Goal: Task Accomplishment & Management: Manage account settings

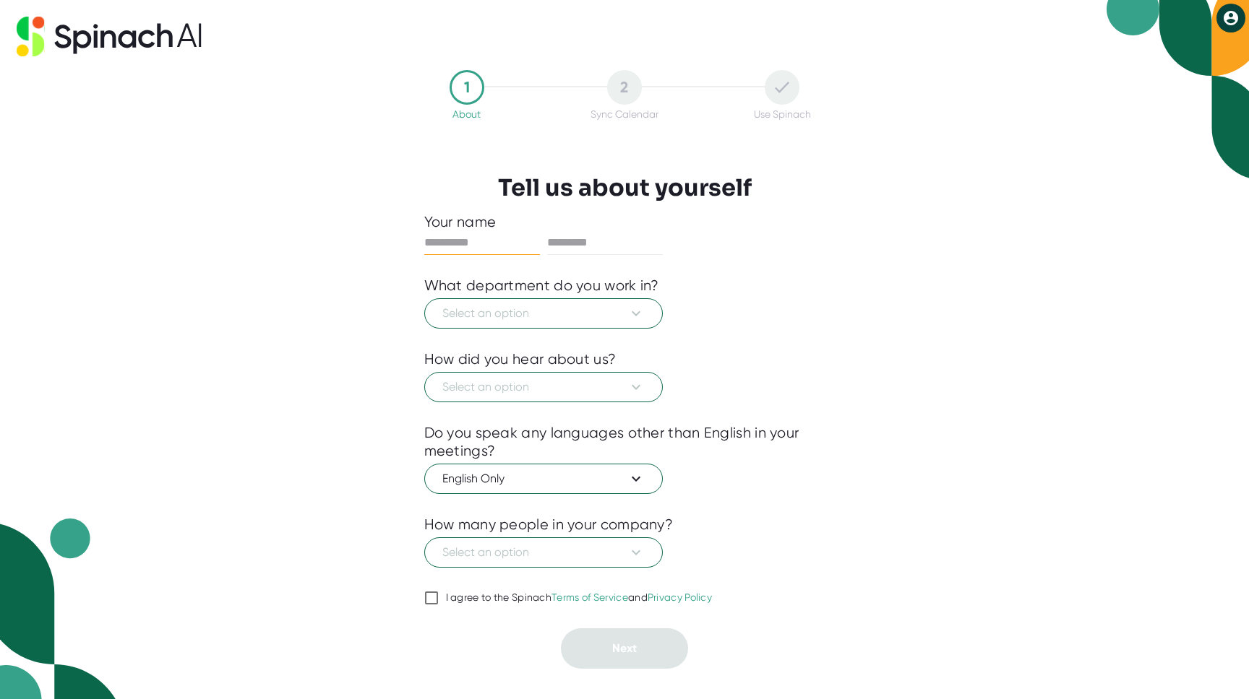
click at [640, 334] on div at bounding box center [624, 340] width 401 height 22
click at [639, 323] on button "Select an option" at bounding box center [543, 313] width 238 height 30
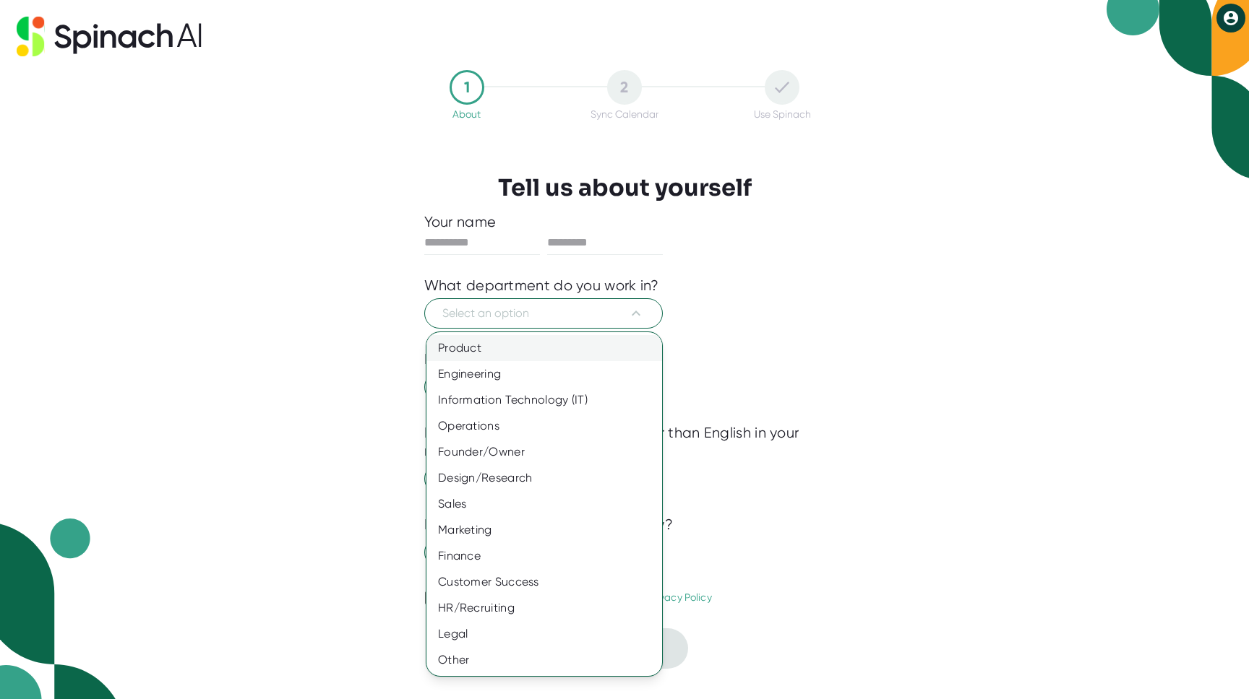
click at [634, 340] on div "Product" at bounding box center [544, 348] width 236 height 26
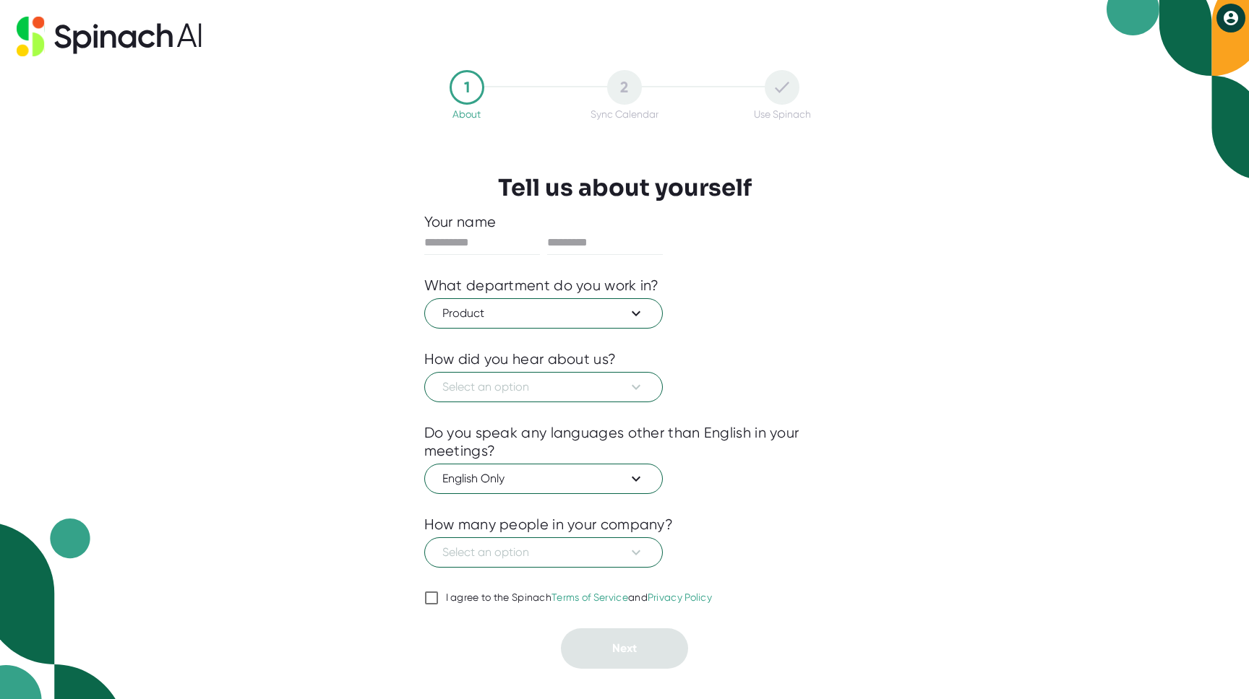
click at [647, 369] on div "Select an option" at bounding box center [624, 386] width 401 height 34
click at [650, 387] on button "Select an option" at bounding box center [543, 387] width 238 height 30
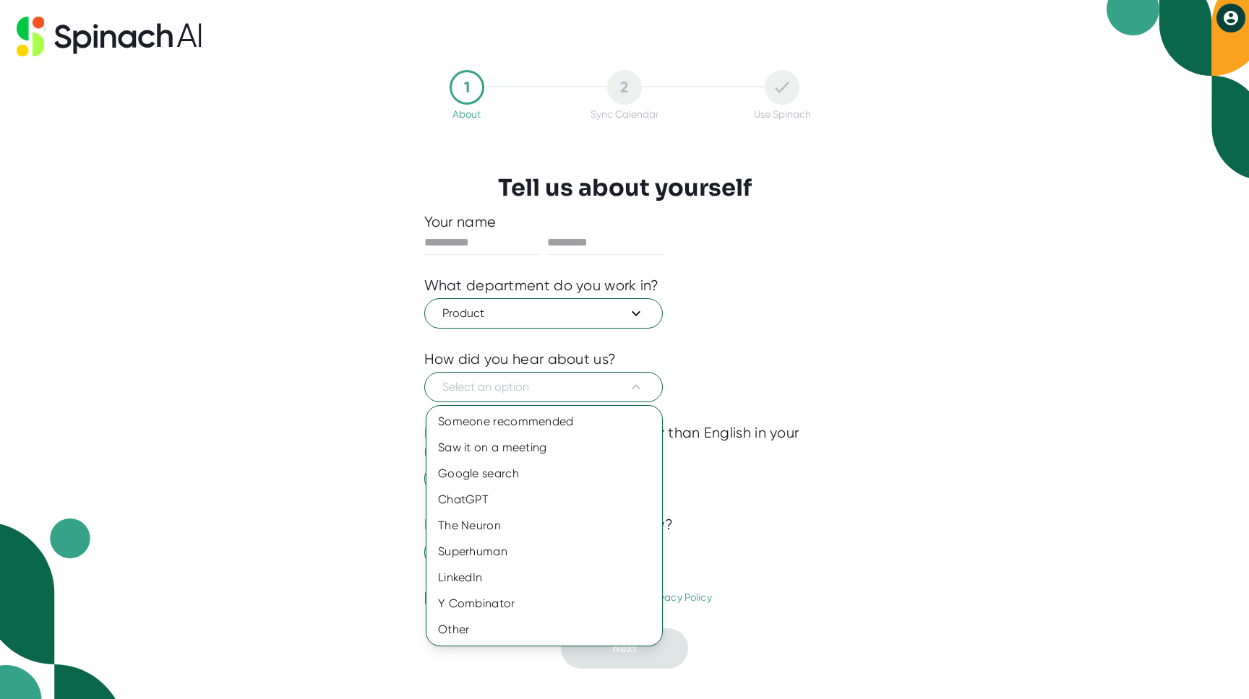
click at [892, 285] on div at bounding box center [624, 349] width 1249 height 699
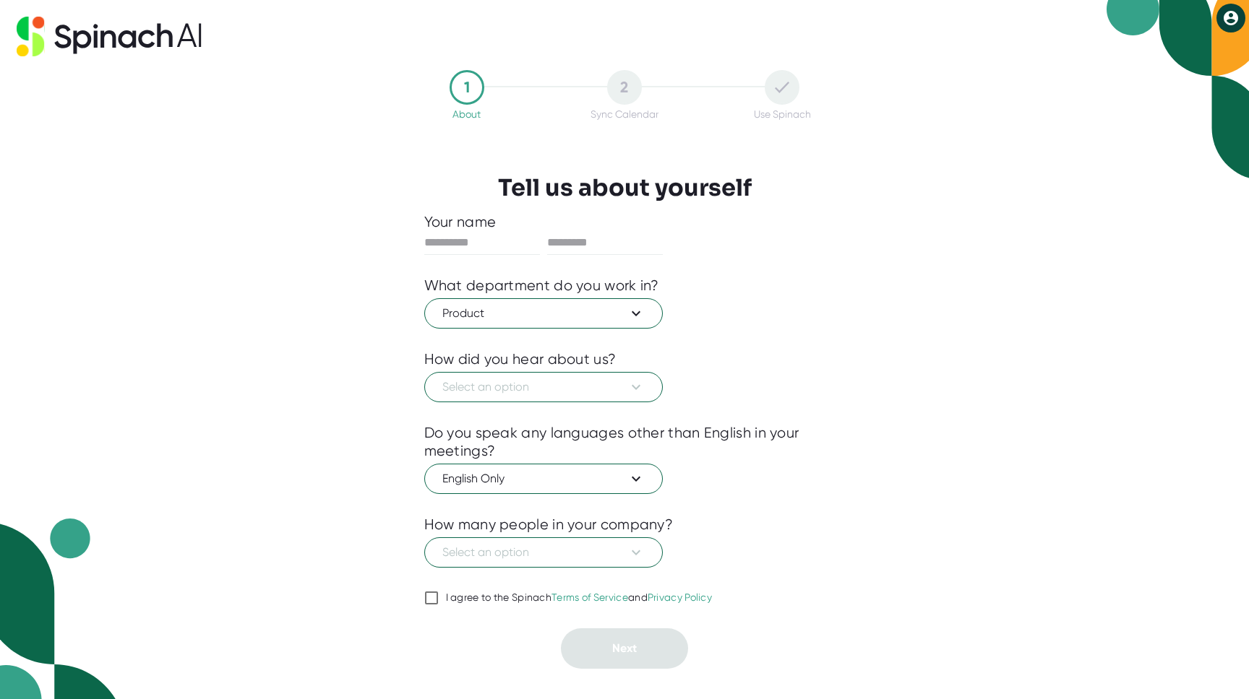
click at [469, 598] on div "I agree to the Spinach Terms of Service and Privacy Policy" at bounding box center [579, 598] width 267 height 13
click at [439, 598] on input "I agree to the Spinach Terms of Service and Privacy Policy" at bounding box center [431, 598] width 14 height 17
checkbox input "true"
click at [572, 370] on div "Select an option" at bounding box center [624, 386] width 401 height 34
click at [572, 385] on span "Select an option" at bounding box center [543, 387] width 202 height 17
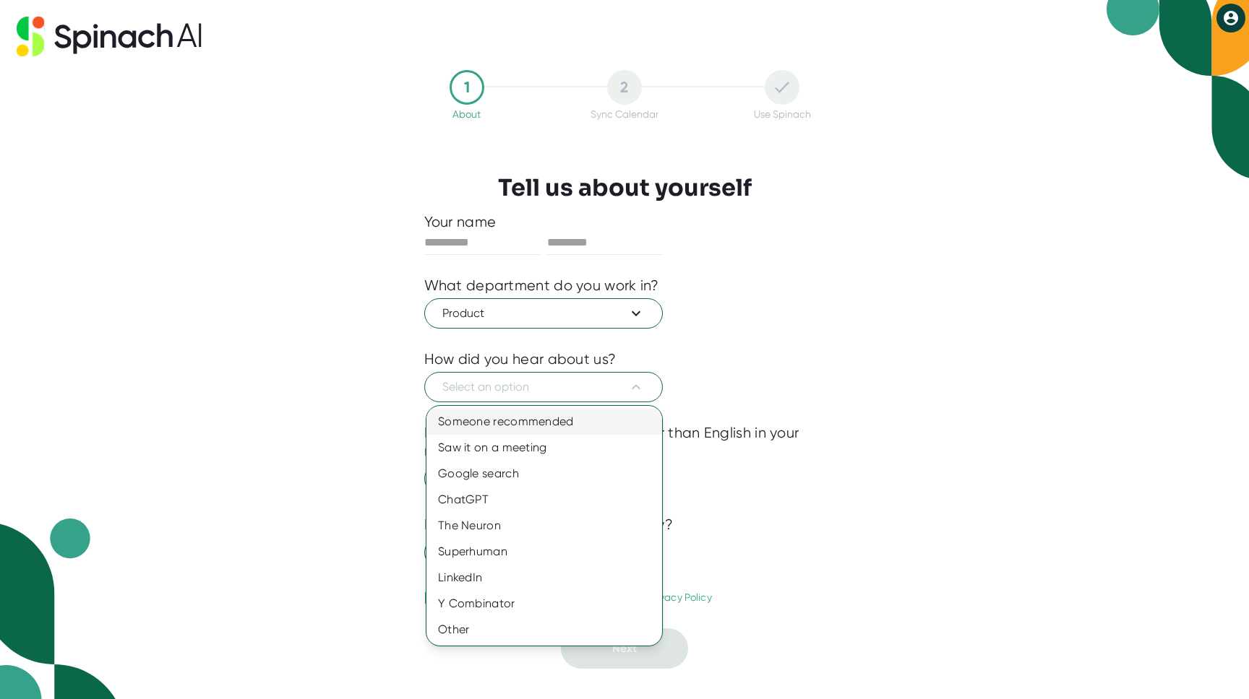
click at [570, 415] on div "Someone recommended" at bounding box center [544, 422] width 236 height 26
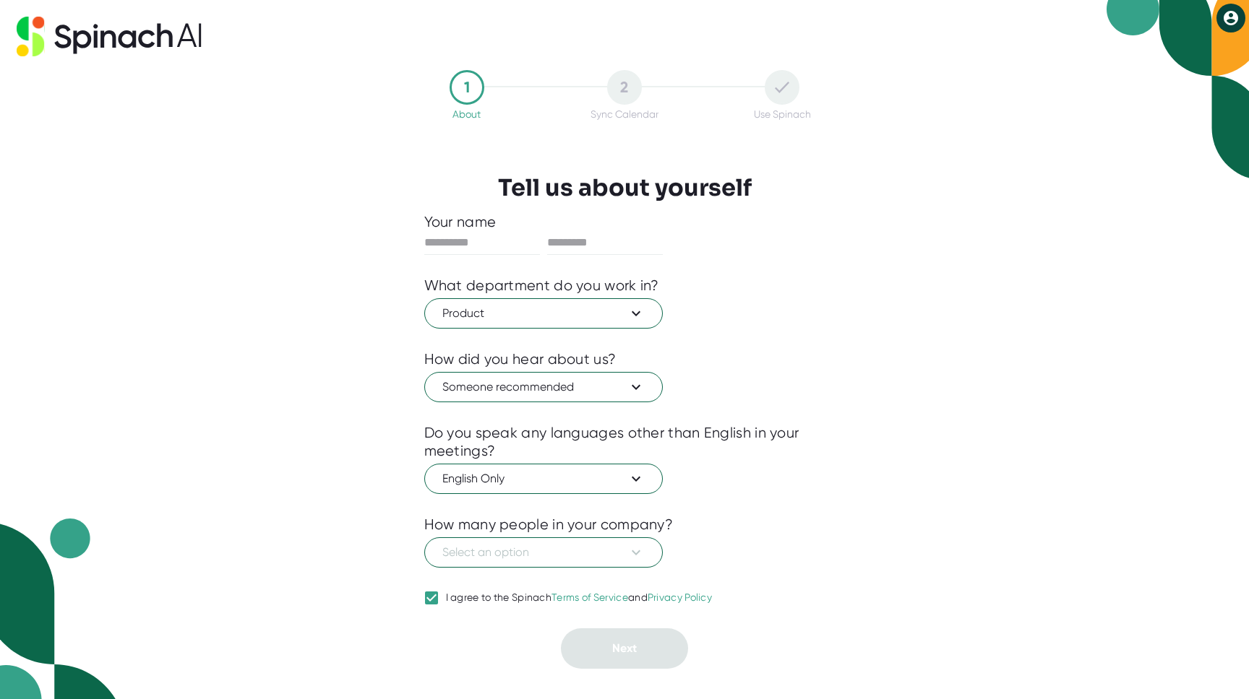
click at [564, 452] on div "Do you speak any languages other than English in your meetings?" at bounding box center [624, 442] width 401 height 36
click at [570, 480] on span "English Only" at bounding box center [543, 478] width 202 height 17
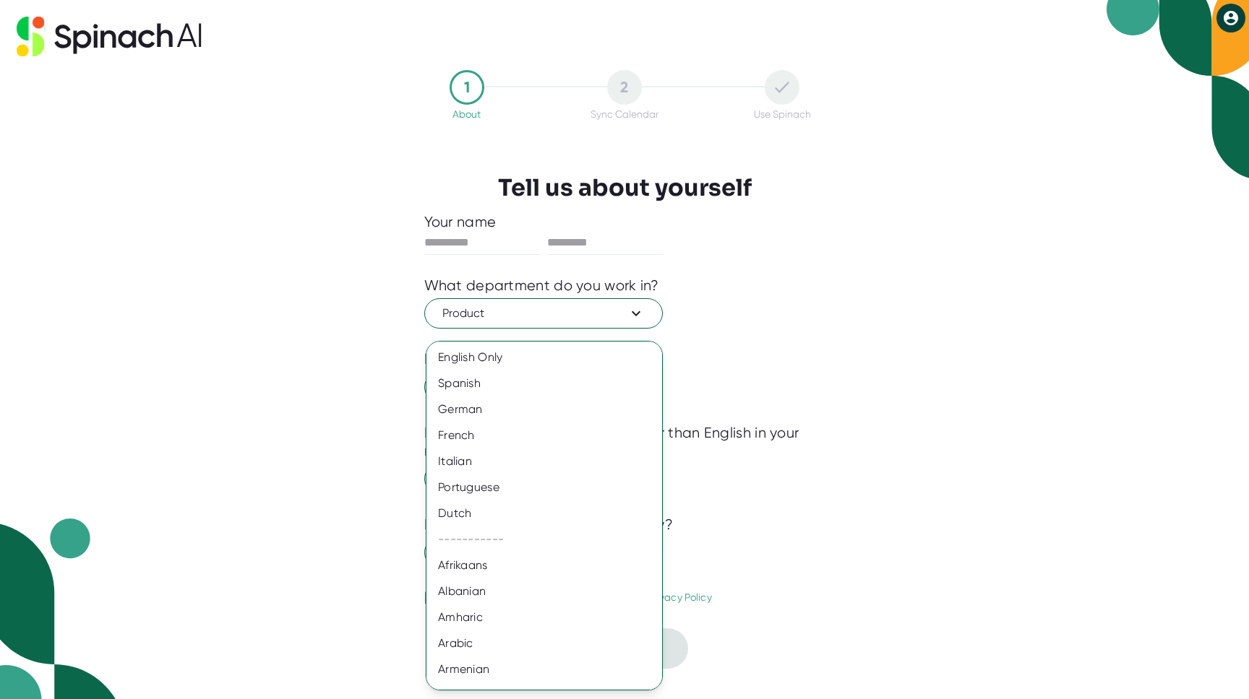
click at [809, 495] on div at bounding box center [624, 349] width 1249 height 699
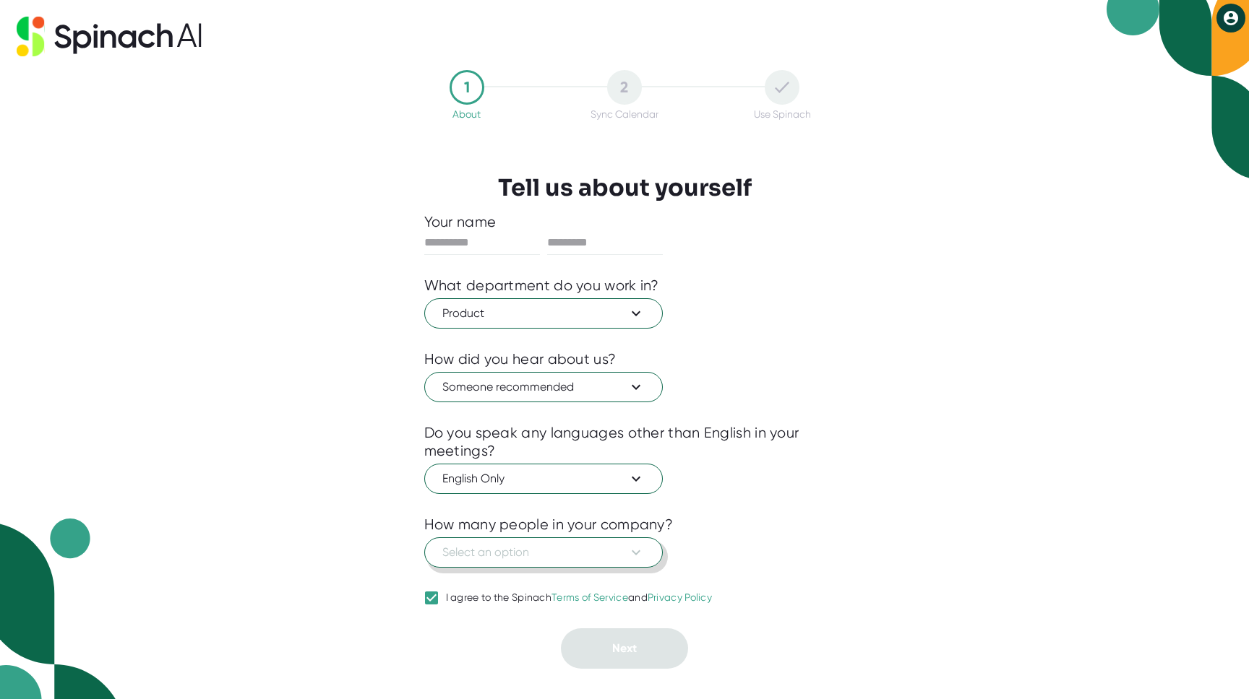
click at [642, 556] on icon at bounding box center [635, 552] width 17 height 17
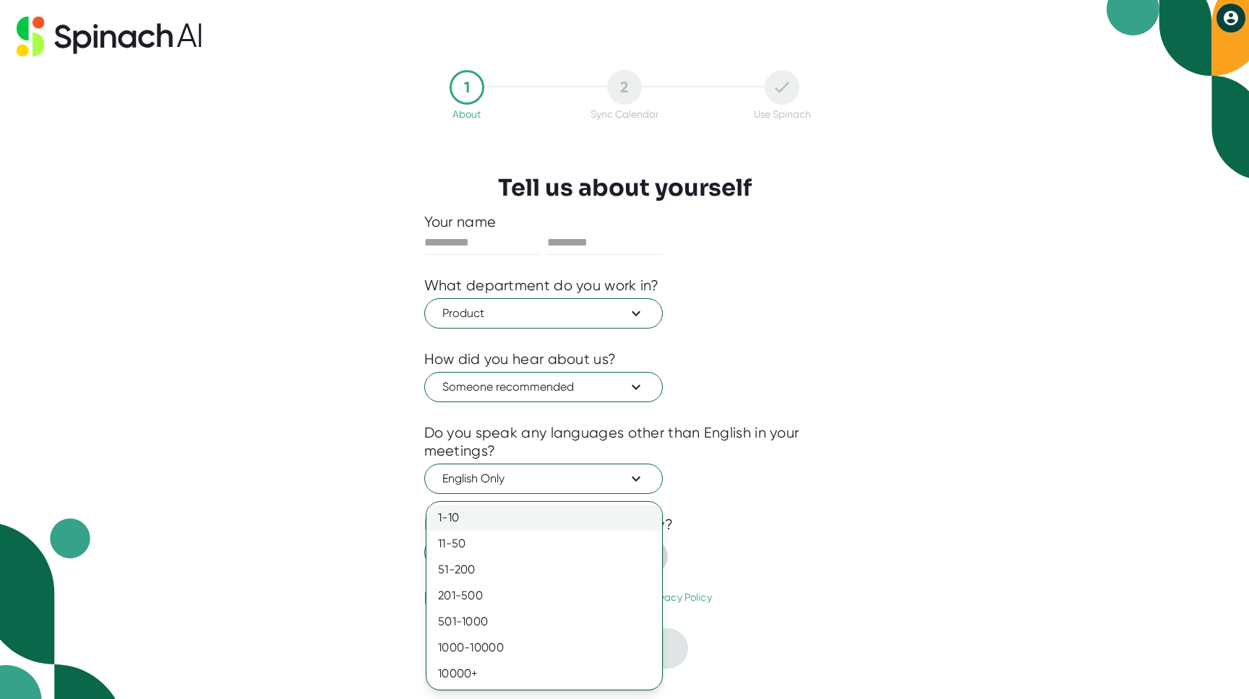
click at [613, 518] on div "1-10" at bounding box center [544, 518] width 236 height 26
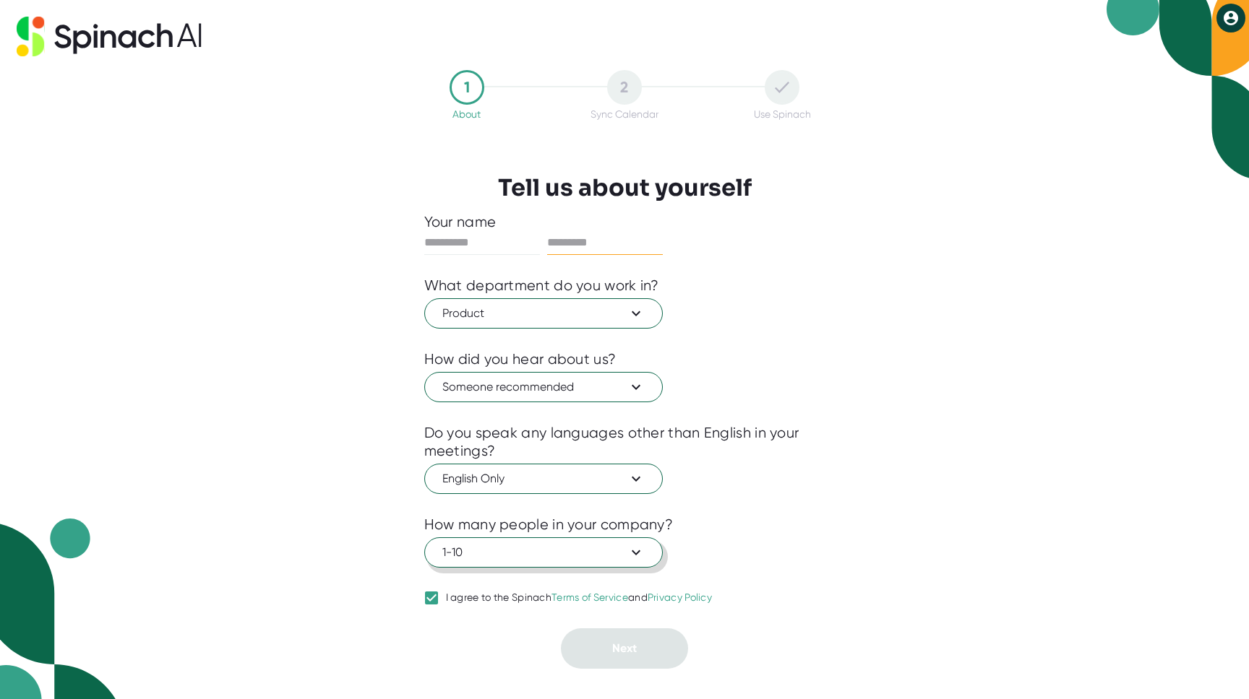
click at [610, 251] on input "text" at bounding box center [605, 242] width 116 height 23
click at [425, 248] on input "text" at bounding box center [482, 242] width 116 height 23
type input "*"
click at [604, 236] on input "text" at bounding box center [605, 242] width 116 height 23
type input "*"
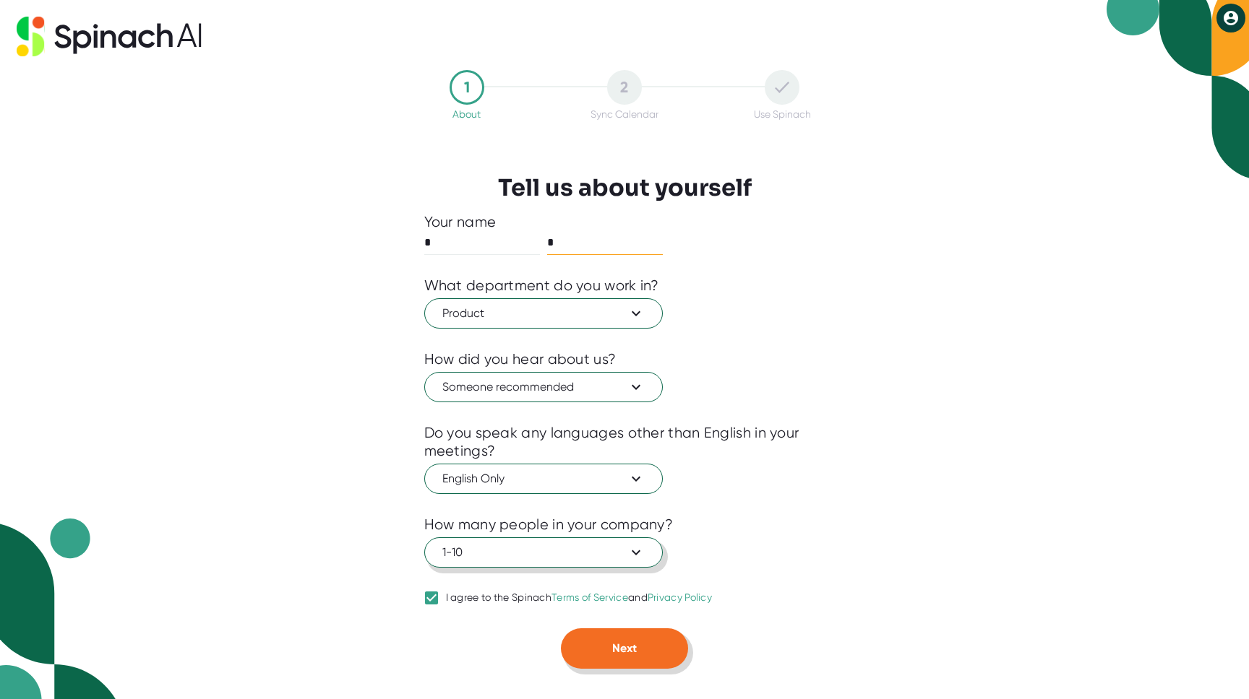
type input "*"
click at [676, 650] on button "Next" at bounding box center [624, 649] width 127 height 40
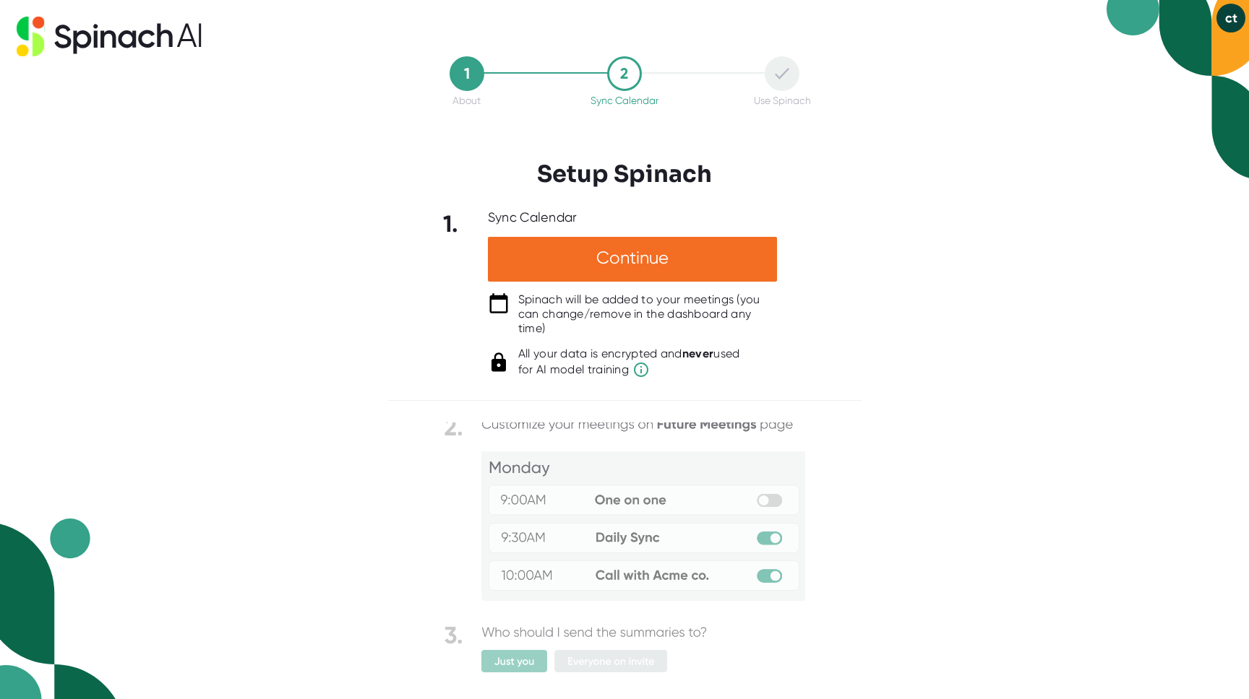
scroll to position [34, 0]
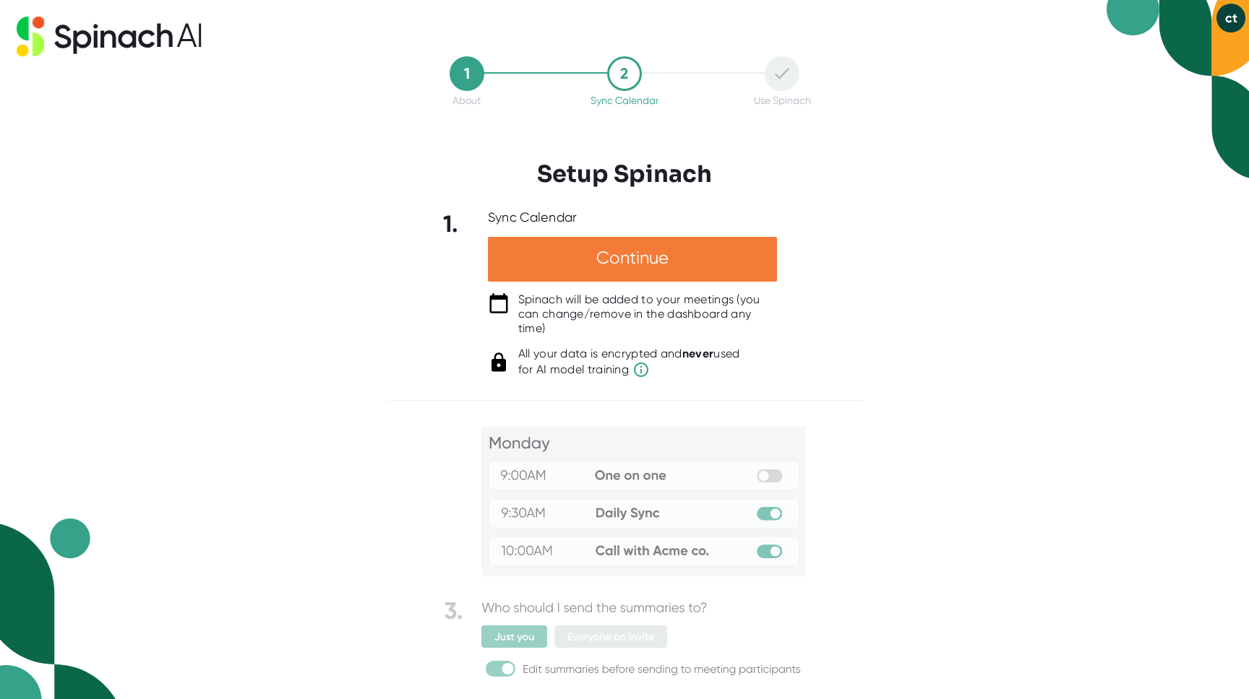
click at [590, 272] on div "Continue" at bounding box center [632, 259] width 289 height 45
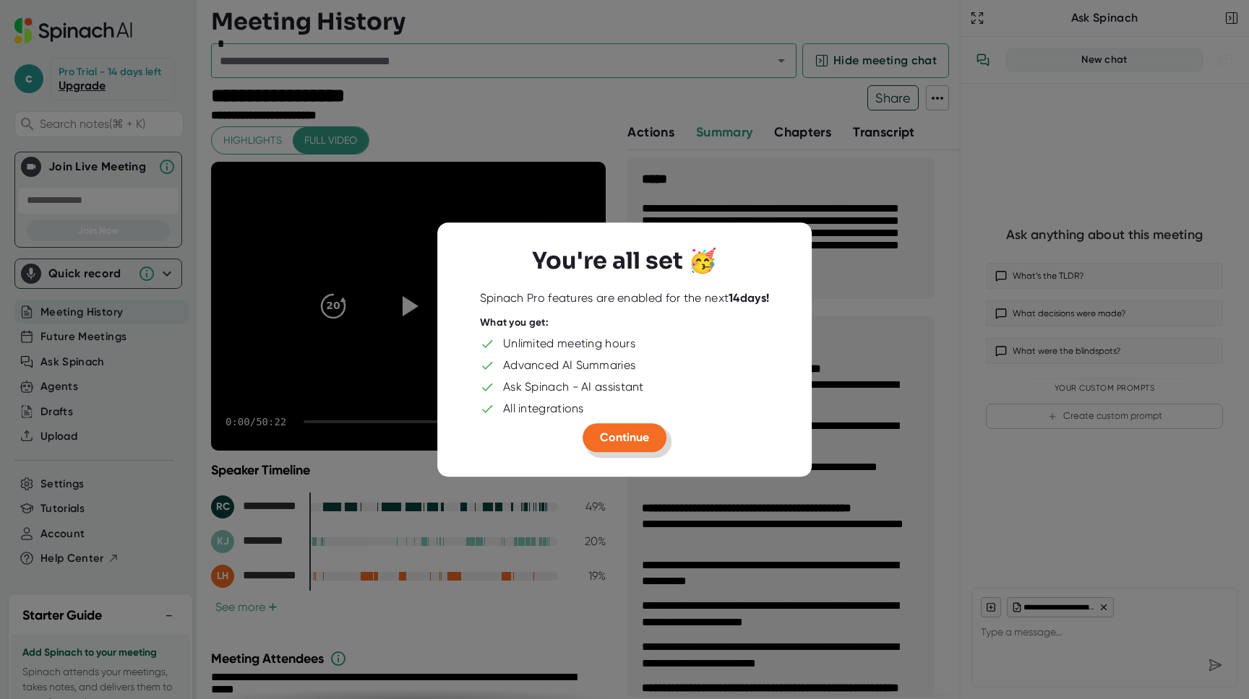
click at [639, 439] on span "Continue" at bounding box center [624, 438] width 49 height 14
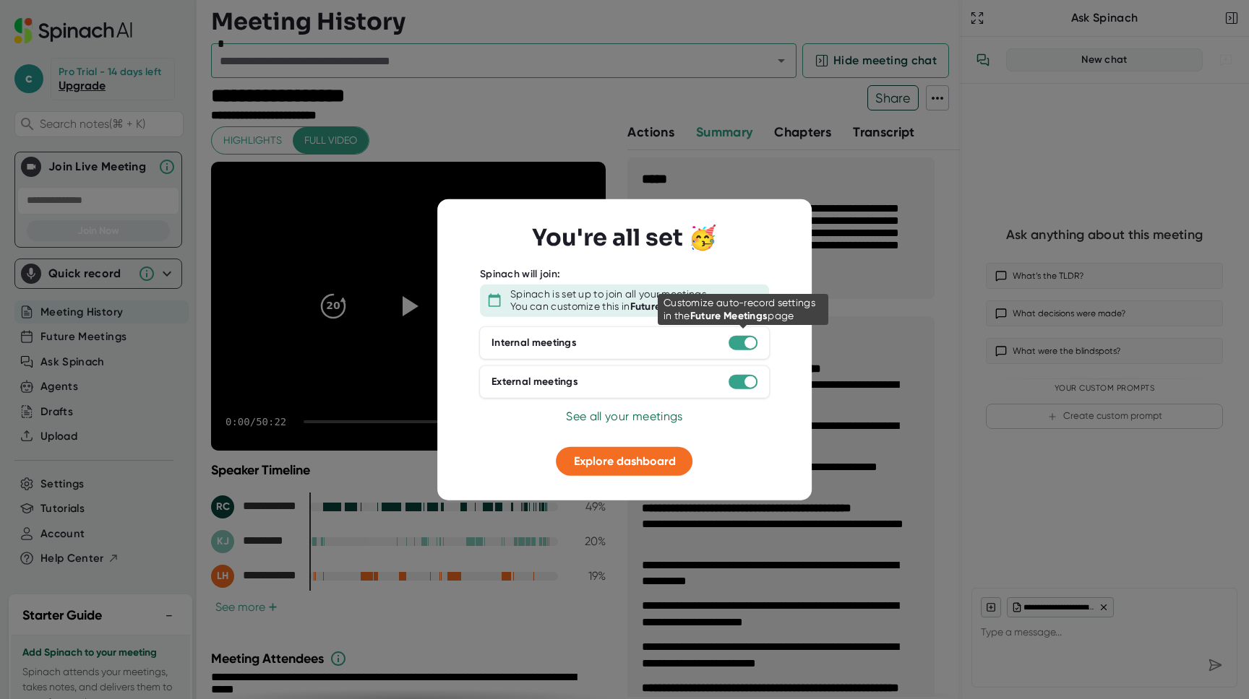
click at [749, 341] on div at bounding box center [750, 343] width 12 height 12
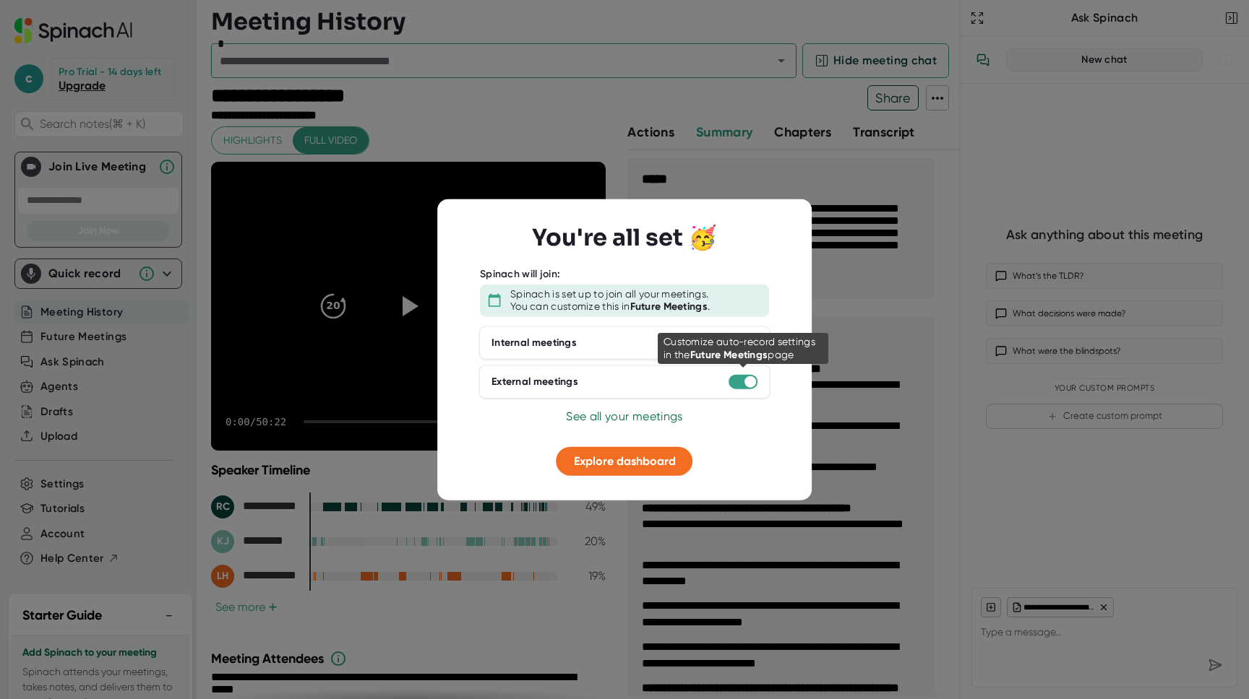
click at [748, 378] on div at bounding box center [750, 382] width 12 height 12
click at [750, 379] on div at bounding box center [750, 382] width 12 height 12
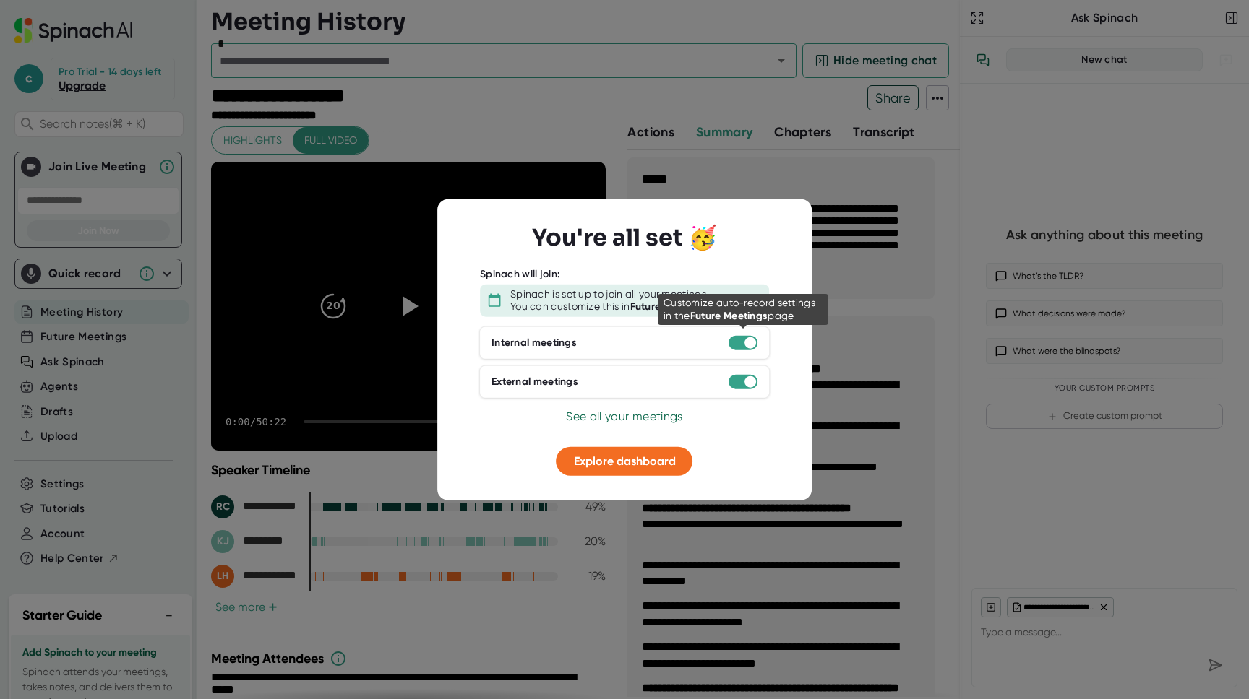
click at [748, 343] on div at bounding box center [750, 343] width 12 height 12
click at [649, 478] on div "You're all set 🥳 Spinach will join: Spinach is set up to join all your meetings…" at bounding box center [624, 349] width 374 height 301
click at [748, 343] on div at bounding box center [750, 343] width 12 height 12
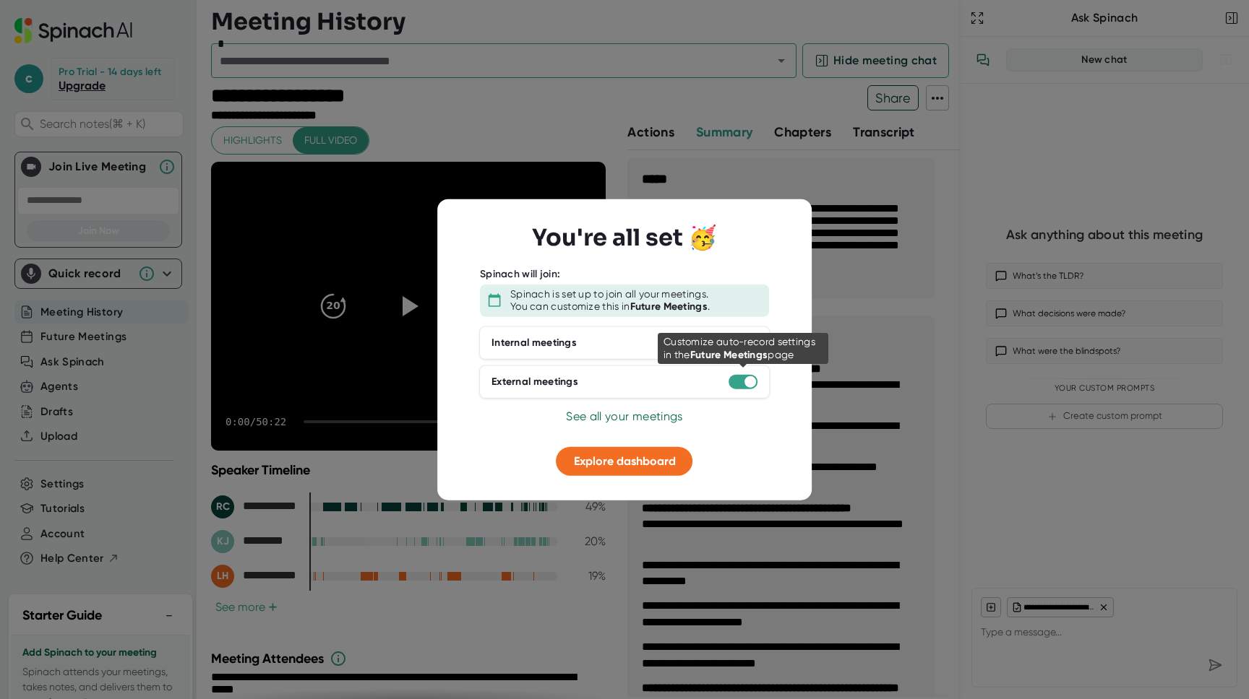
click at [745, 385] on div at bounding box center [750, 382] width 12 height 12
type textarea "x"
click at [745, 385] on div at bounding box center [750, 382] width 12 height 12
click at [644, 408] on button "See all your meetings" at bounding box center [624, 416] width 116 height 17
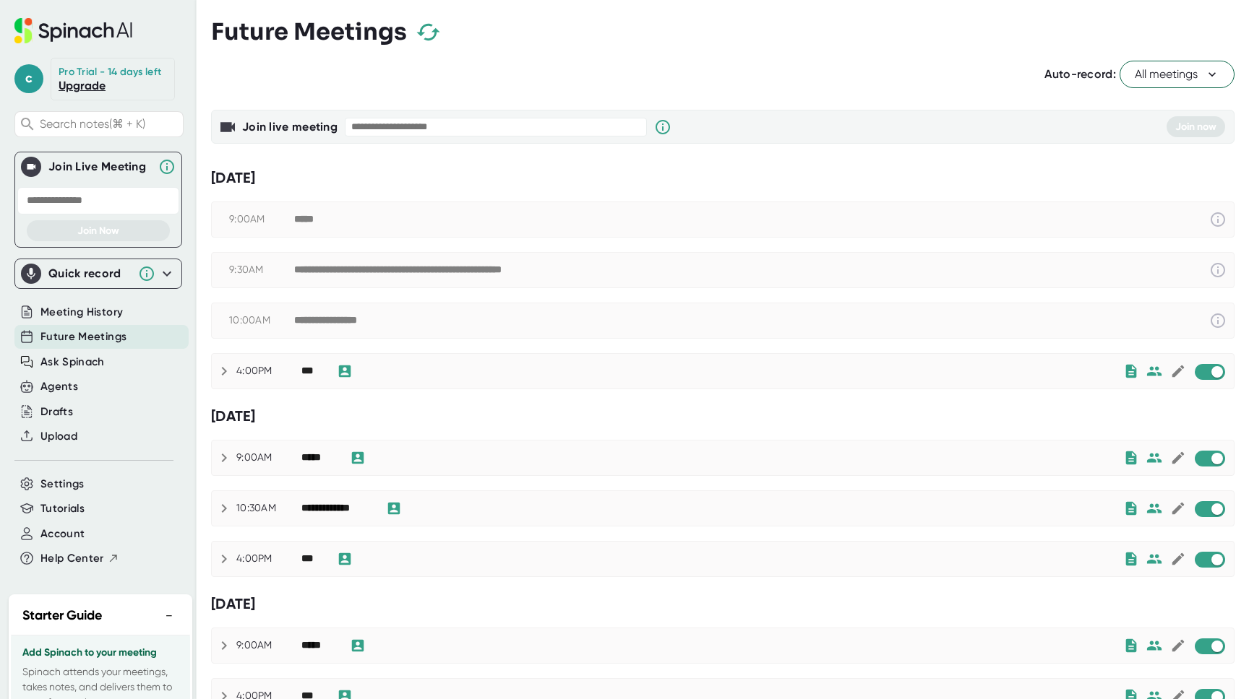
click at [1207, 77] on icon at bounding box center [1212, 74] width 14 height 14
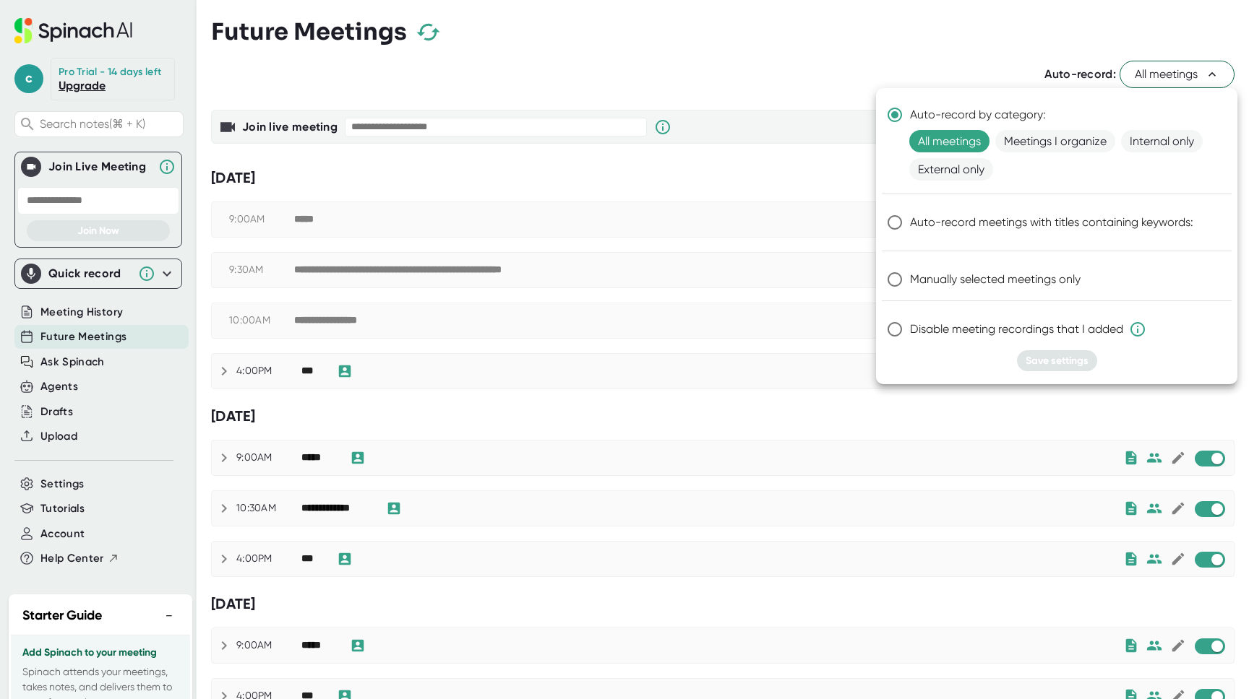
click at [959, 56] on div at bounding box center [624, 349] width 1249 height 699
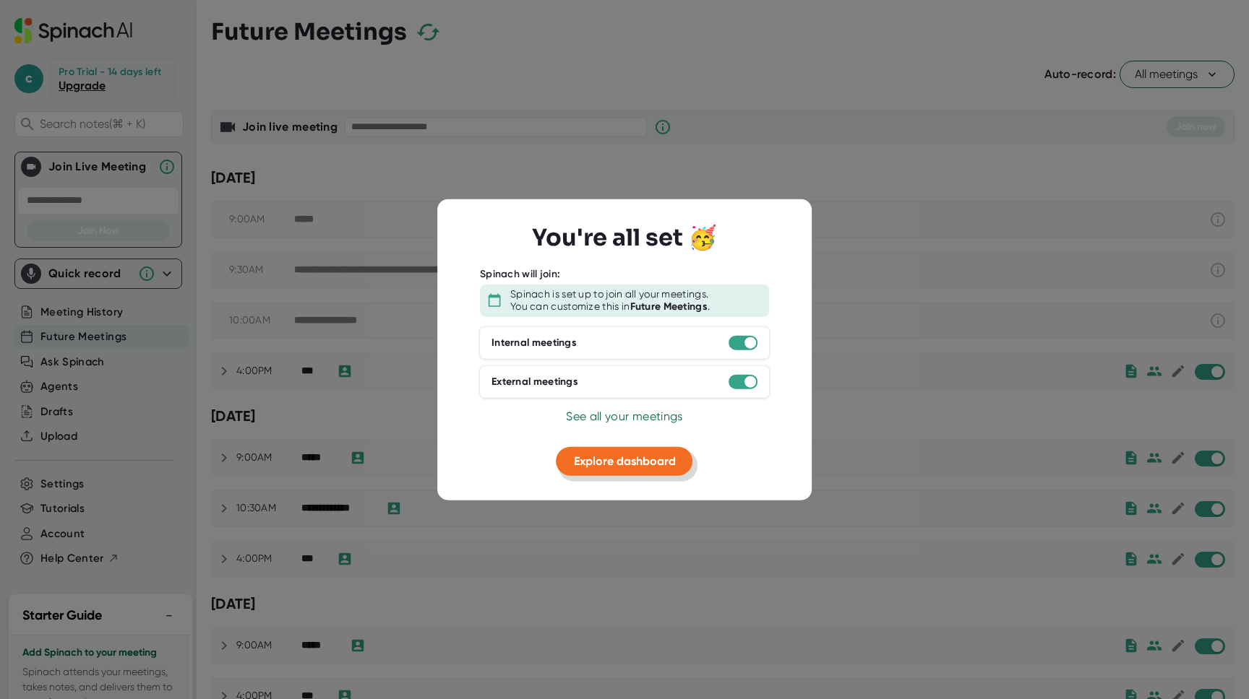
click at [641, 470] on button "Explore dashboard" at bounding box center [624, 461] width 137 height 29
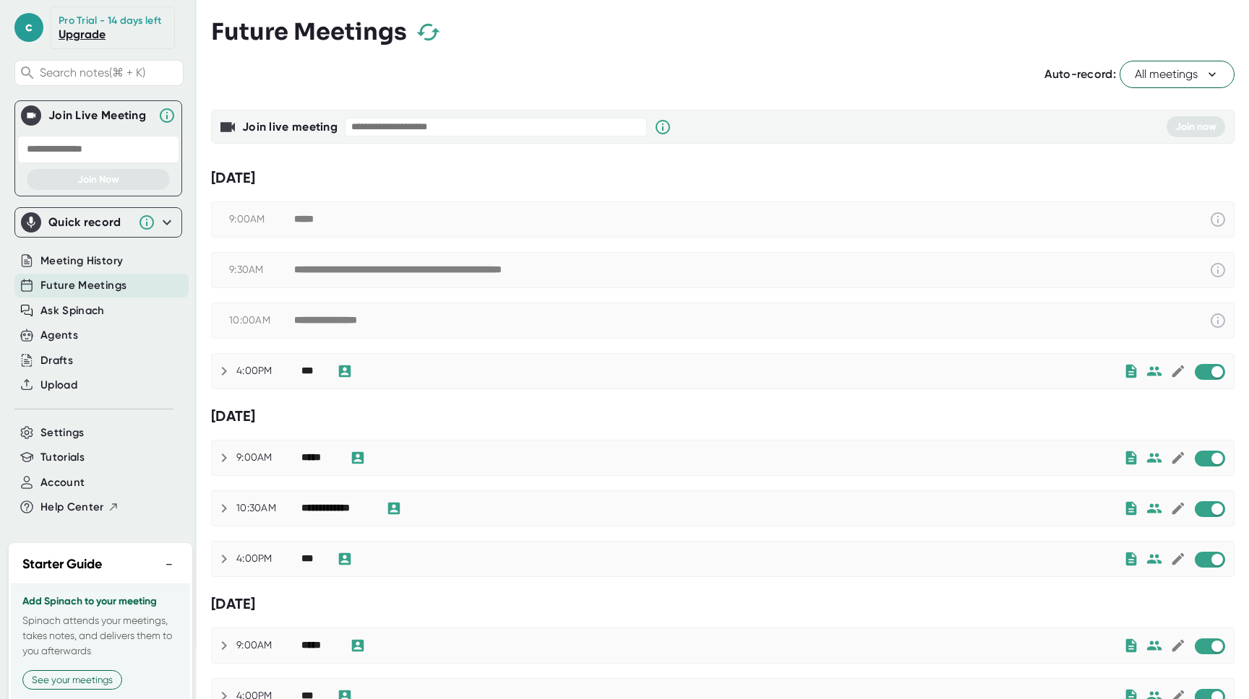
scroll to position [68, 0]
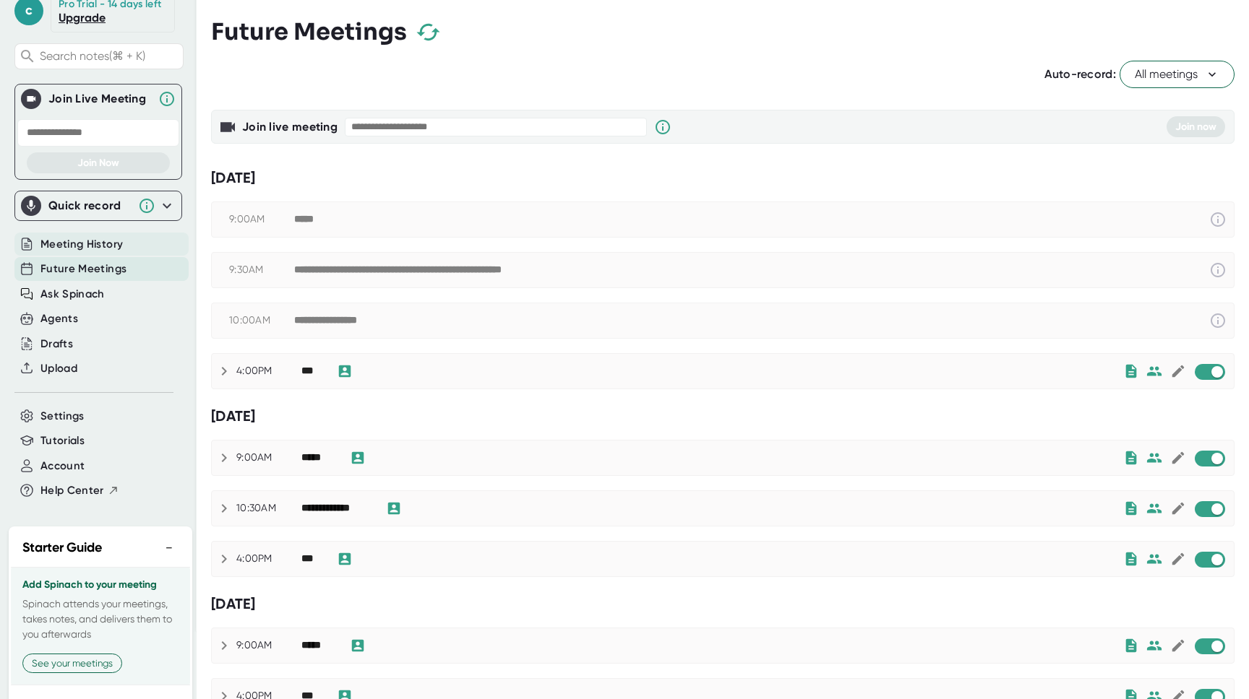
click at [83, 253] on span "Meeting History" at bounding box center [81, 244] width 82 height 17
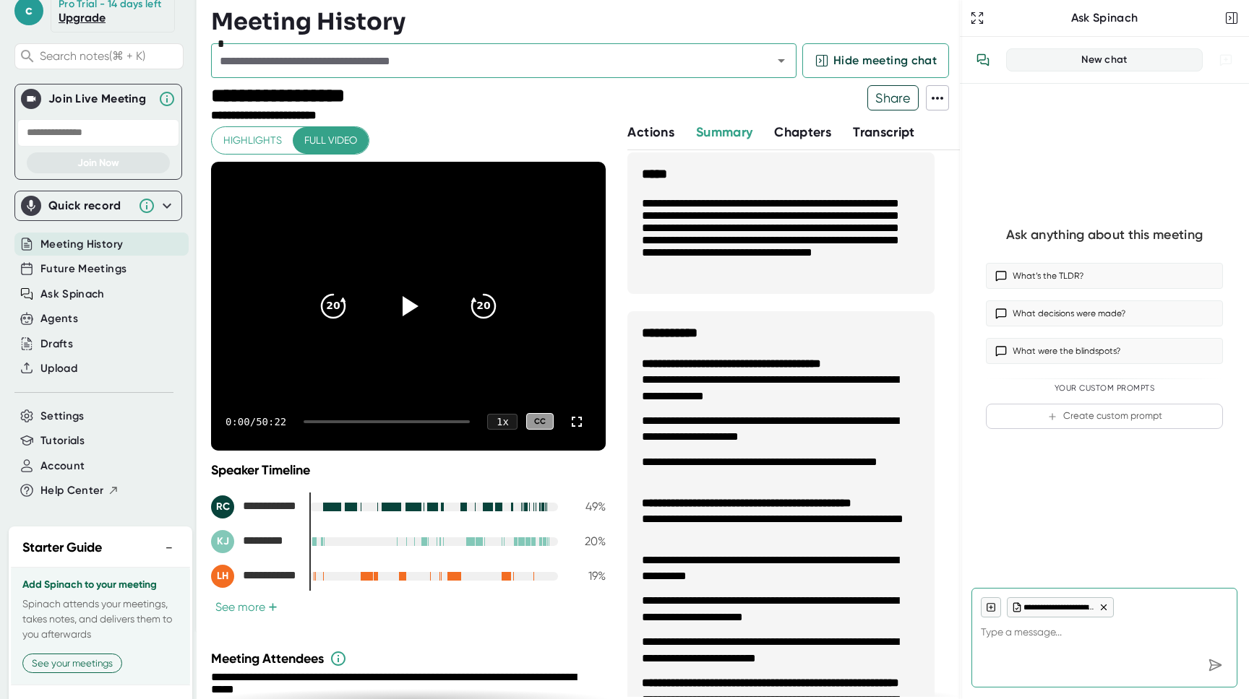
scroll to position [0, 0]
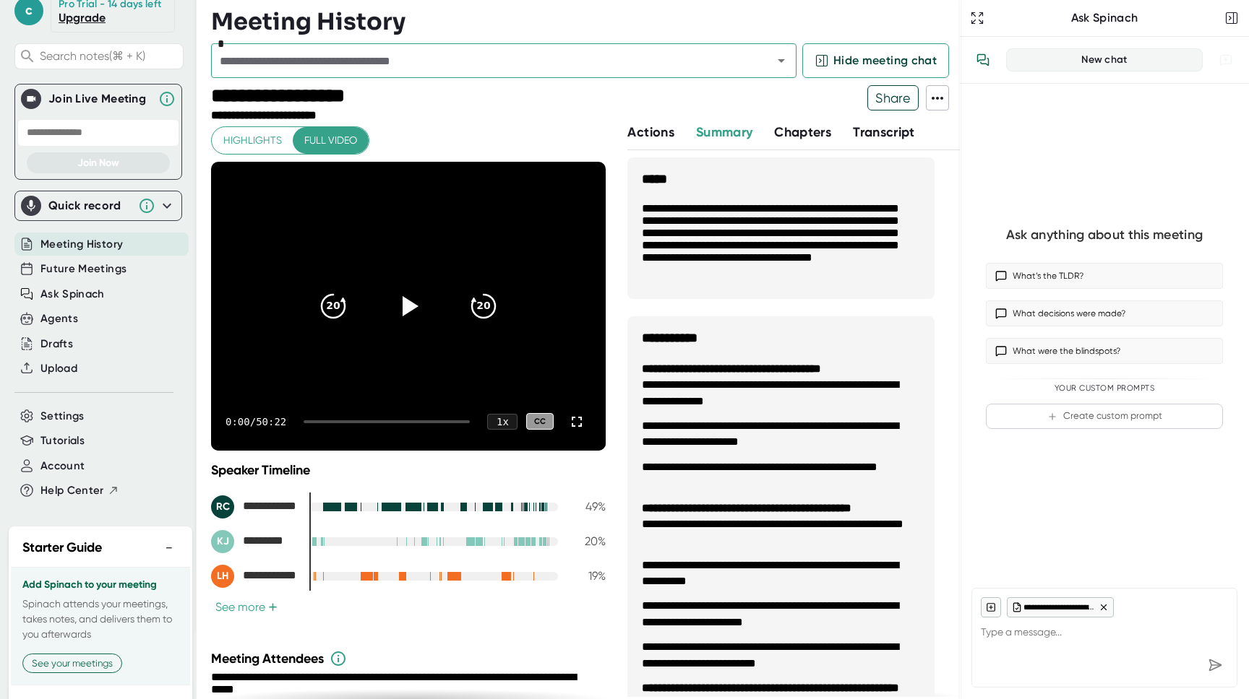
click at [911, 127] on span "Transcript" at bounding box center [884, 132] width 62 height 16
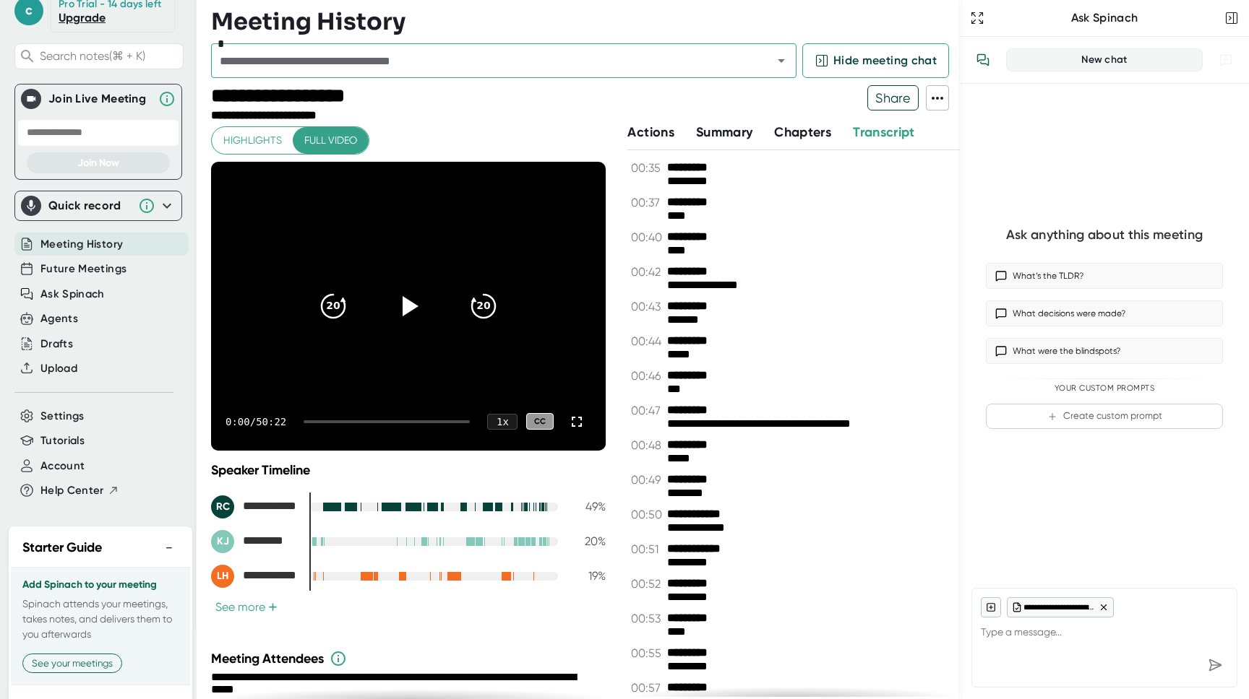
click at [926, 116] on div "**********" at bounding box center [585, 104] width 749 height 38
click at [934, 107] on button at bounding box center [937, 97] width 23 height 25
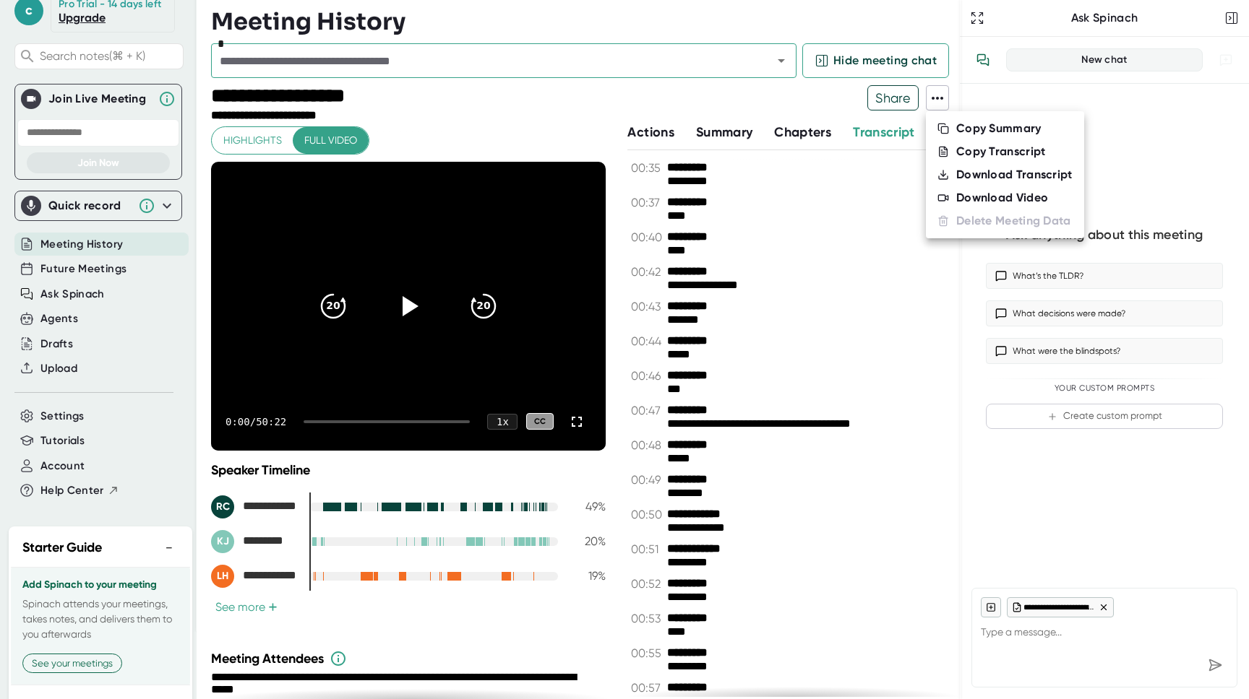
click at [960, 174] on div "Download Transcript" at bounding box center [1014, 175] width 116 height 14
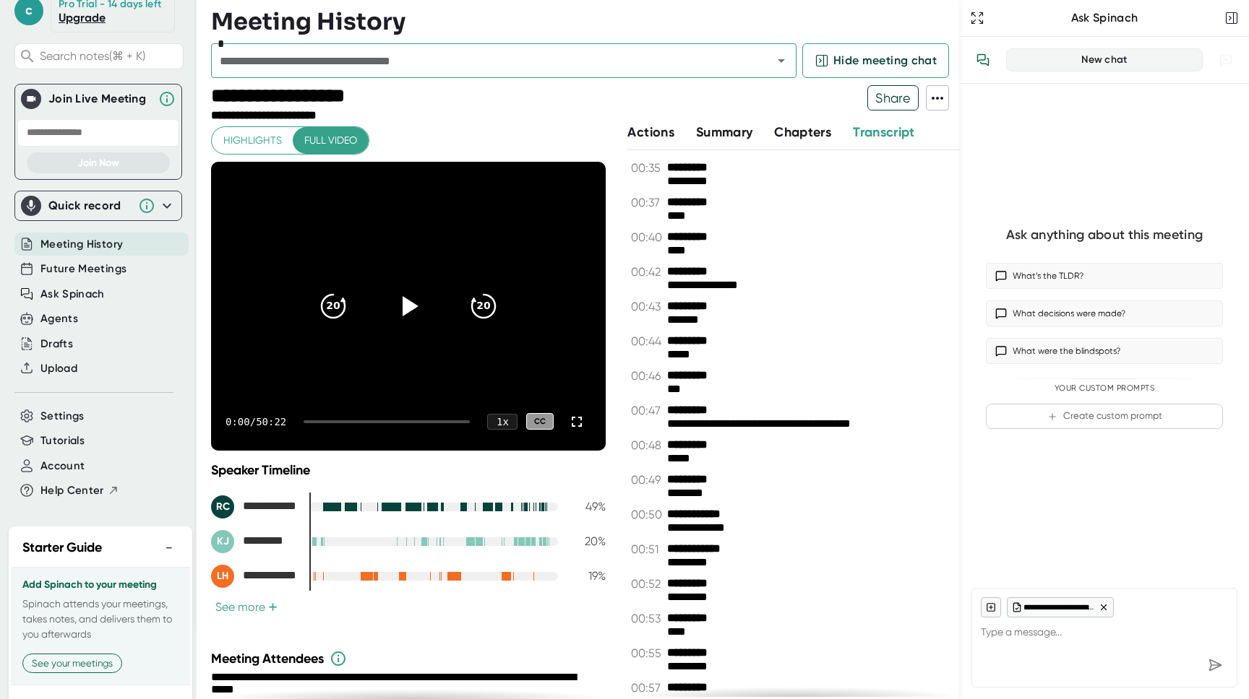
click at [343, 422] on div at bounding box center [386, 422] width 166 height 3
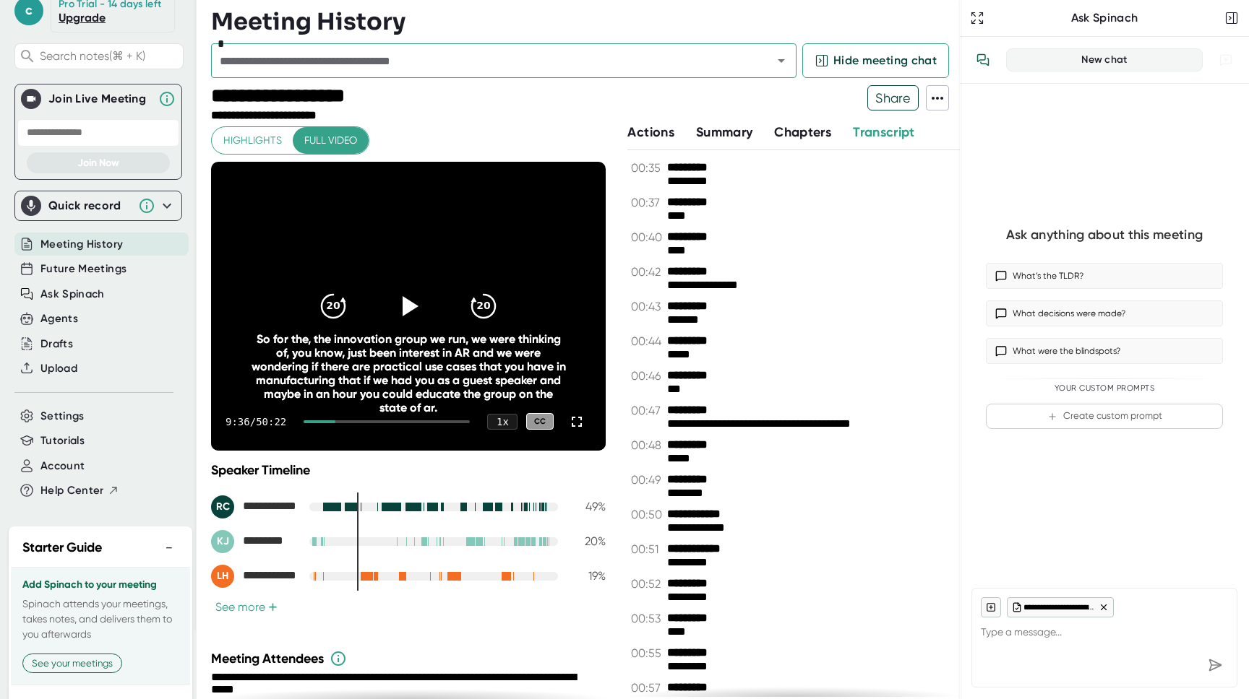
drag, startPoint x: 343, startPoint y: 418, endPoint x: 352, endPoint y: 419, distance: 9.5
click at [352, 419] on div "9:36 / 50:22 1 x CC" at bounding box center [408, 422] width 395 height 58
click at [356, 423] on div "9:36 / 50:22 1 x CC" at bounding box center [408, 422] width 395 height 58
click at [350, 421] on div at bounding box center [386, 422] width 166 height 3
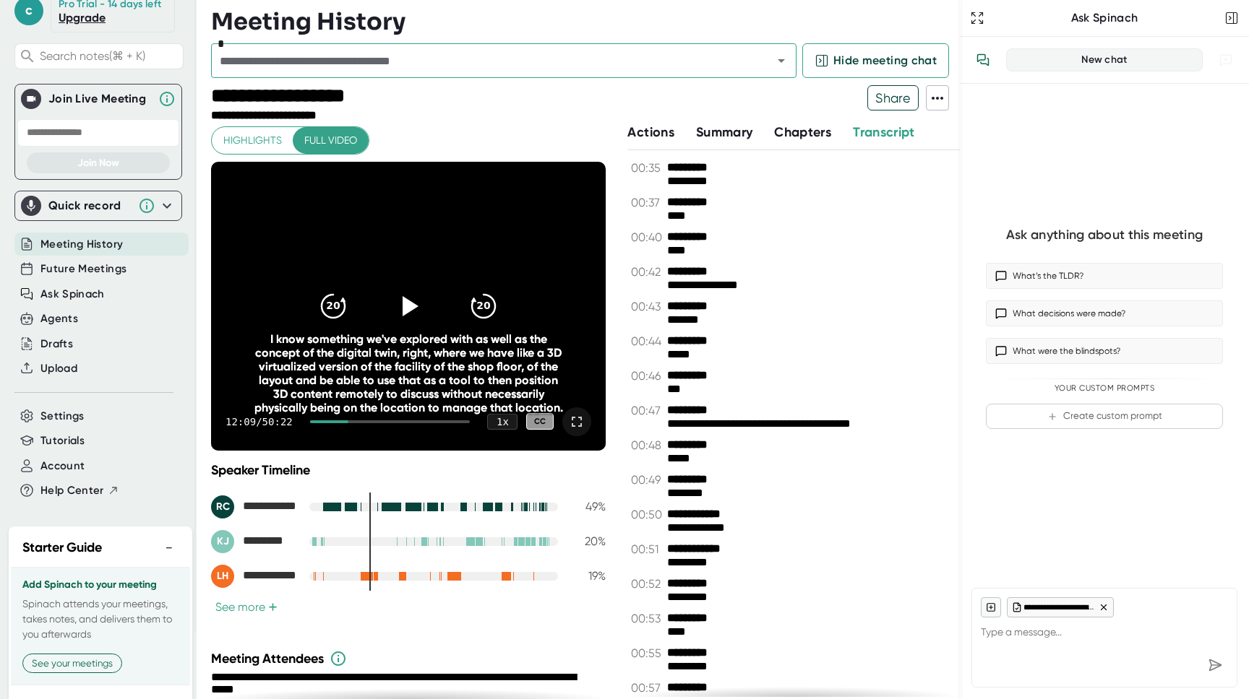
click at [568, 419] on icon at bounding box center [576, 421] width 17 height 17
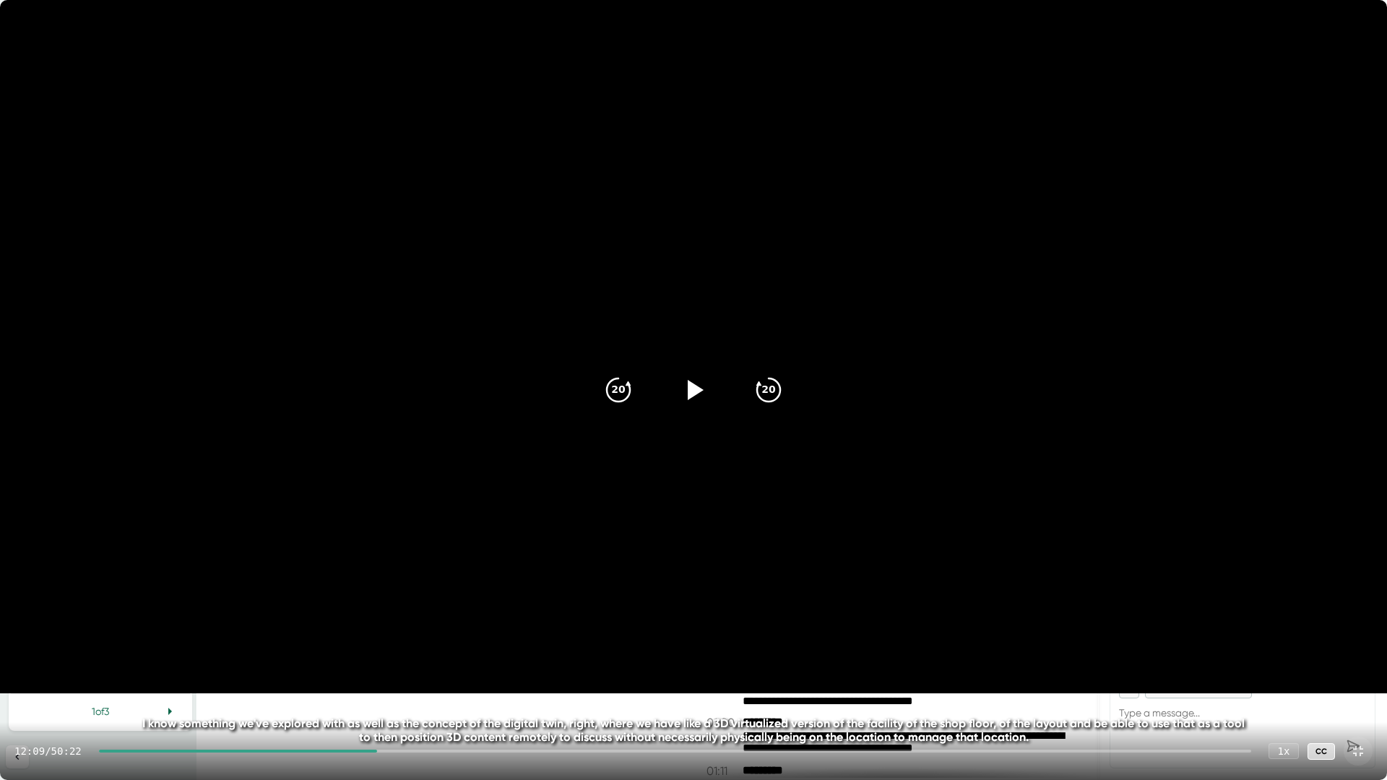
drag, startPoint x: 385, startPoint y: 753, endPoint x: 402, endPoint y: 756, distance: 16.9
click at [402, 699] on div "12:09 / 50:22 1 x CC" at bounding box center [693, 752] width 1387 height 58
click at [400, 699] on div "12:09 / 50:22 1 x CC" at bounding box center [693, 752] width 1387 height 58
click at [409, 699] on div at bounding box center [675, 751] width 1153 height 3
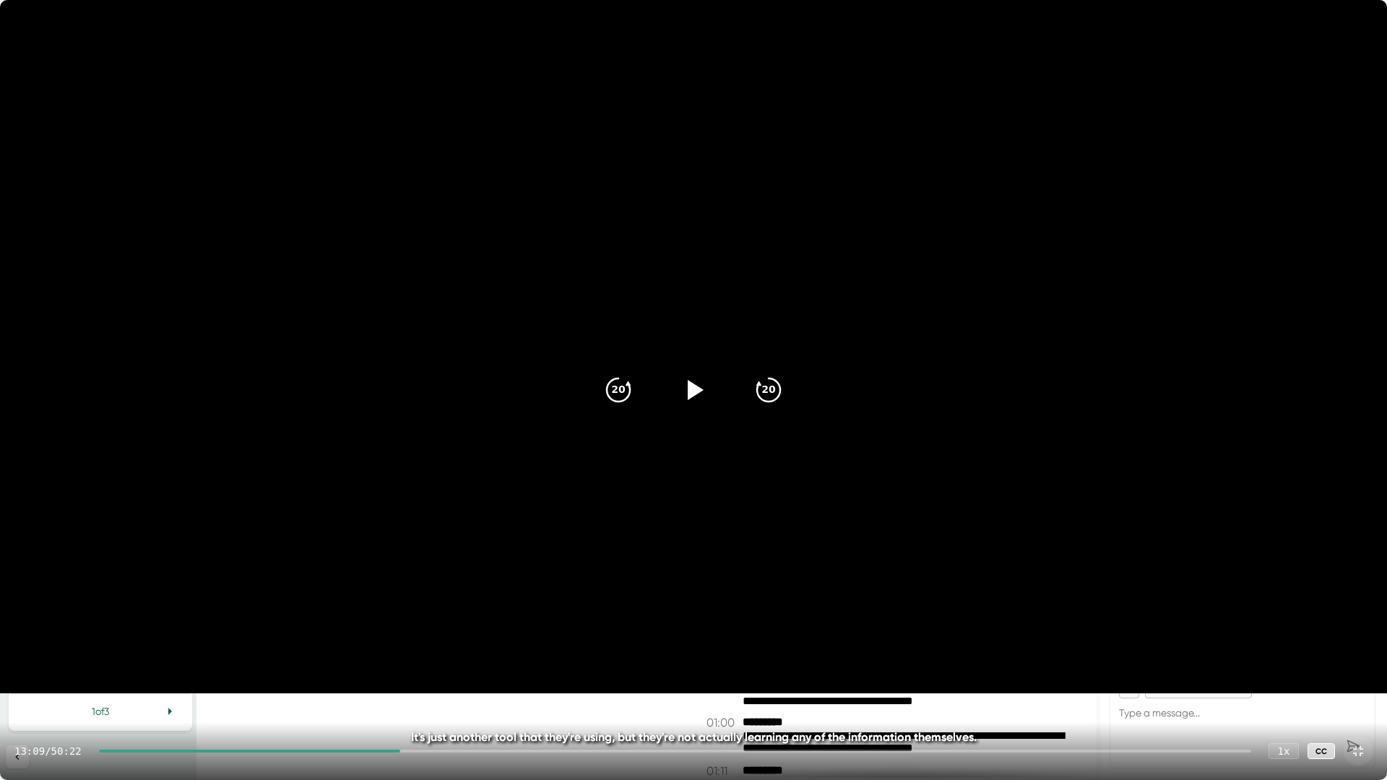
click at [433, 699] on div at bounding box center [675, 751] width 1153 height 3
click at [451, 699] on div at bounding box center [675, 751] width 1153 height 3
click at [486, 699] on div at bounding box center [675, 751] width 1153 height 3
click at [533, 699] on div at bounding box center [675, 751] width 1153 height 3
click at [700, 392] on icon at bounding box center [694, 390] width 36 height 36
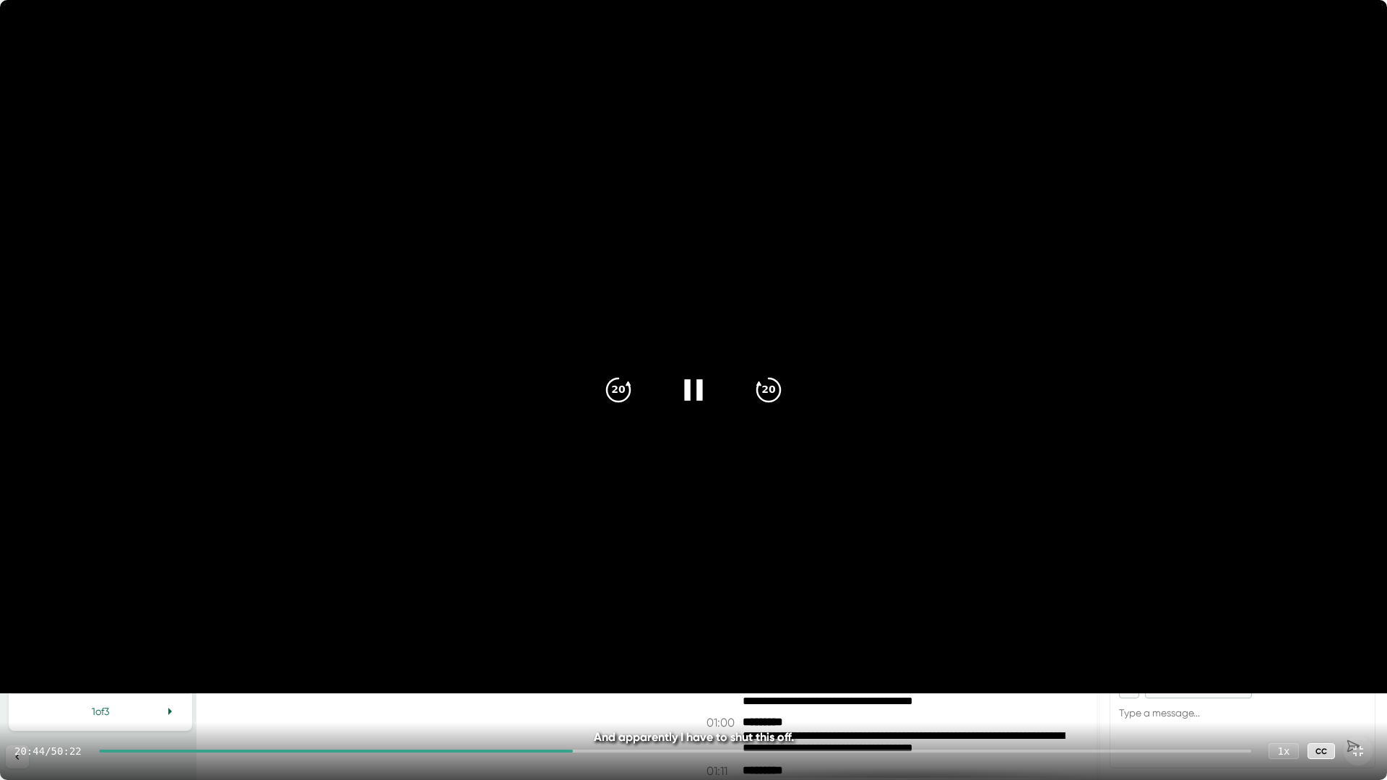
click at [692, 400] on icon at bounding box center [694, 390] width 36 height 36
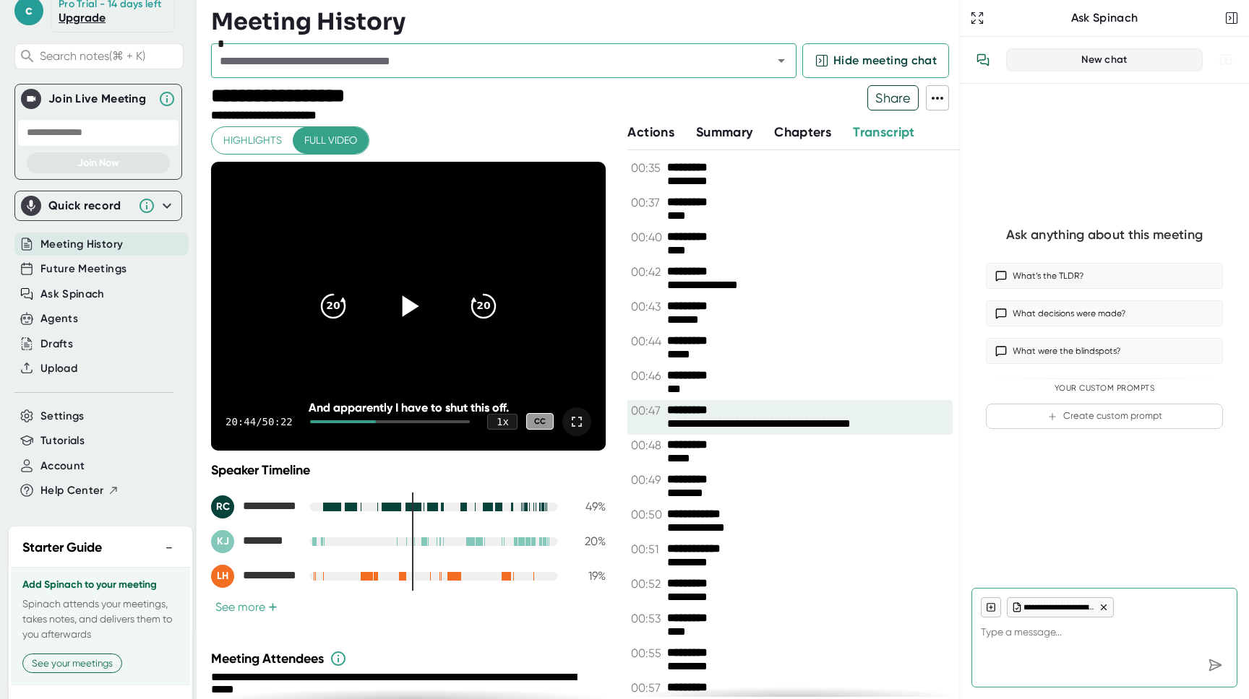
type textarea "x"
